Goal: Find specific page/section: Find specific page/section

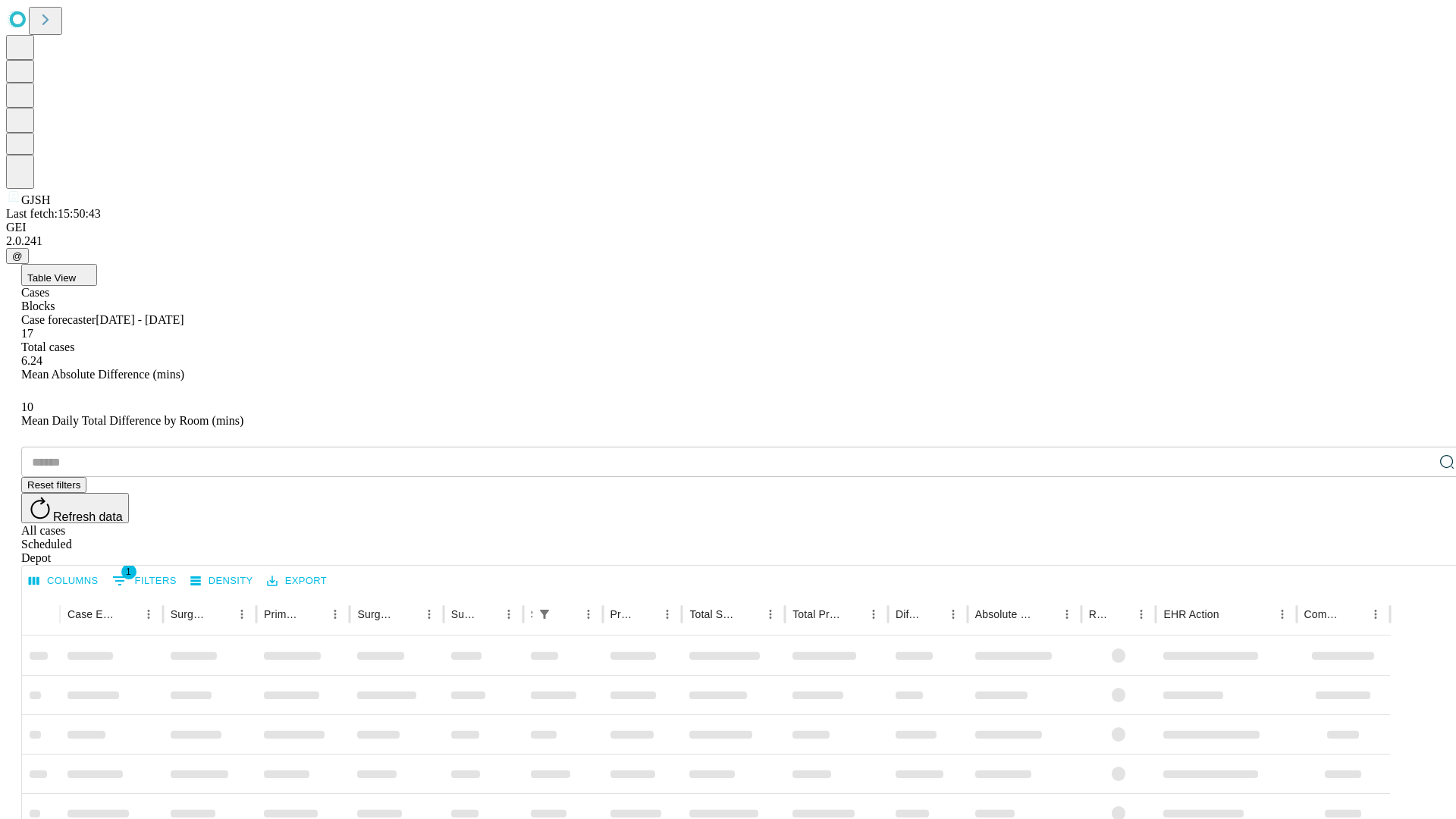
click at [1416, 552] on div "Depot" at bounding box center [743, 558] width 1444 height 14
